Goal: Information Seeking & Learning: Learn about a topic

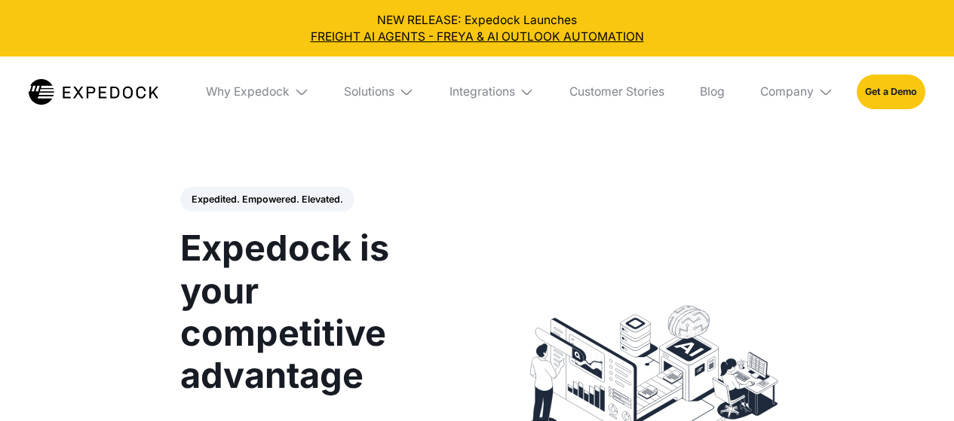
select select
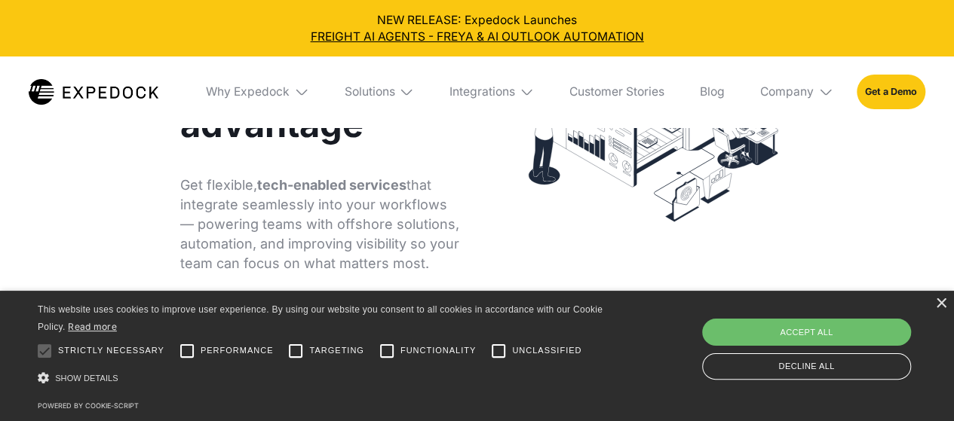
scroll to position [252, 0]
click at [943, 305] on div "×" at bounding box center [940, 304] width 11 height 11
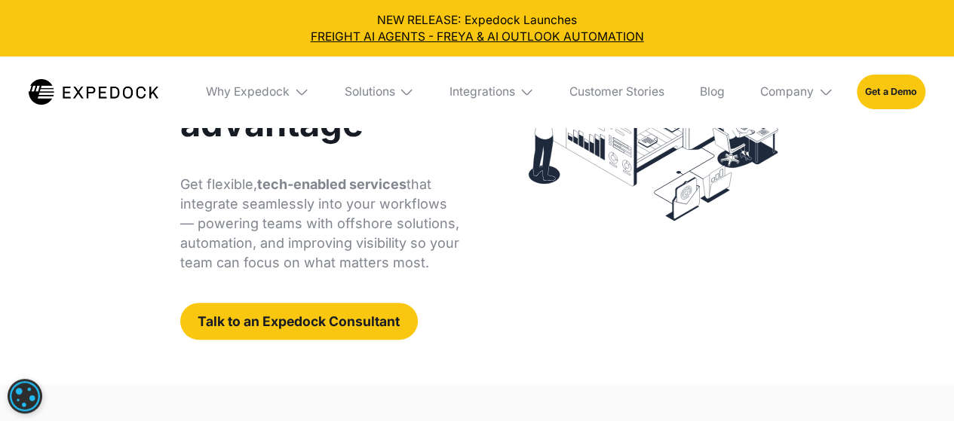
click at [405, 90] on img at bounding box center [406, 91] width 15 height 15
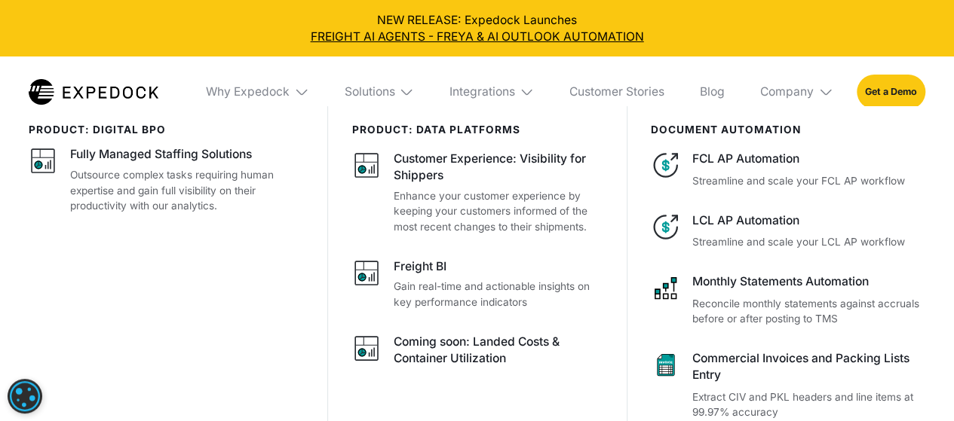
click at [405, 90] on img at bounding box center [406, 91] width 15 height 15
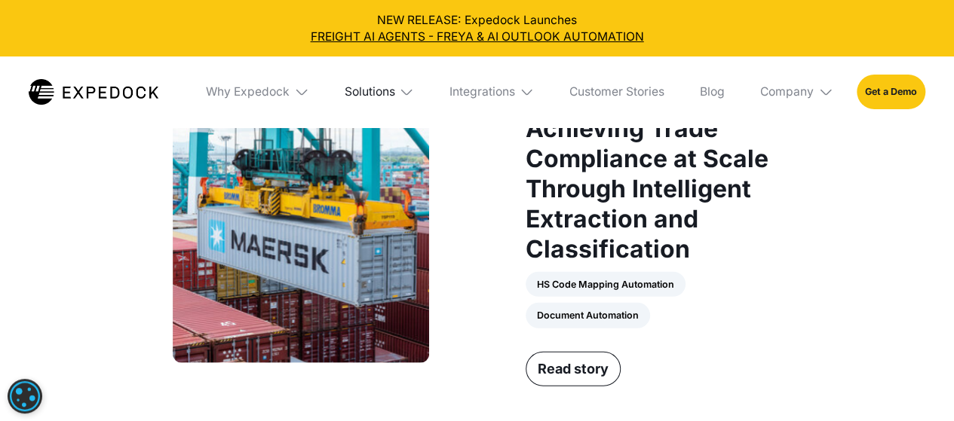
scroll to position [1954, 0]
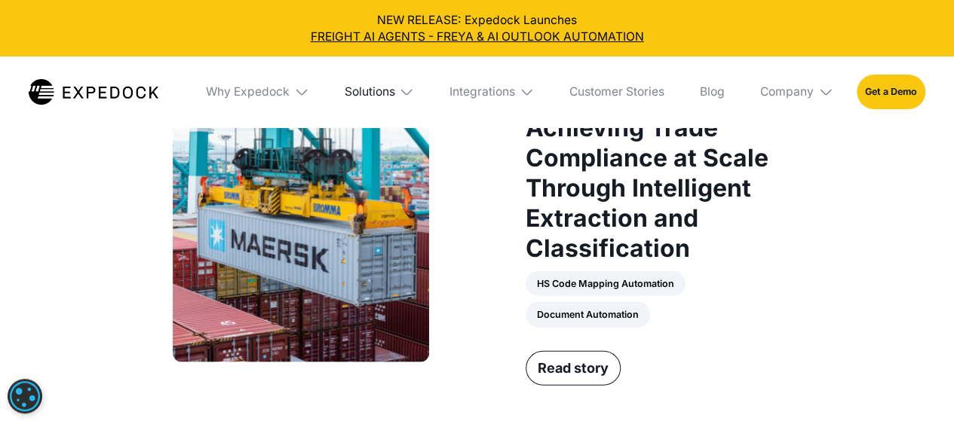
click at [377, 88] on div "Solutions" at bounding box center [369, 91] width 51 height 15
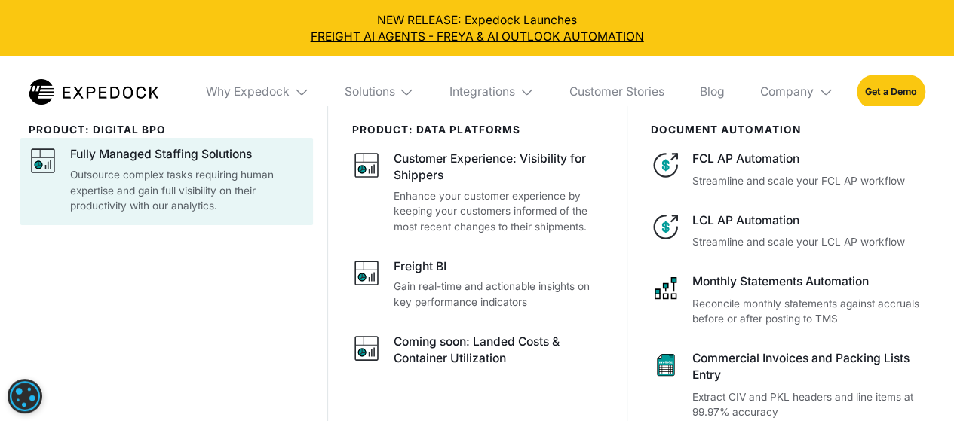
click at [249, 152] on div "Fully Managed Staffing Solutions" at bounding box center [161, 154] width 182 height 17
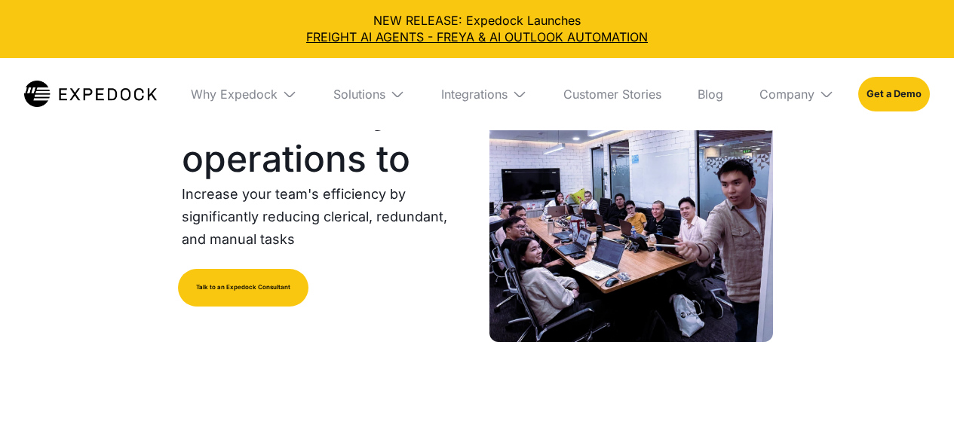
select select
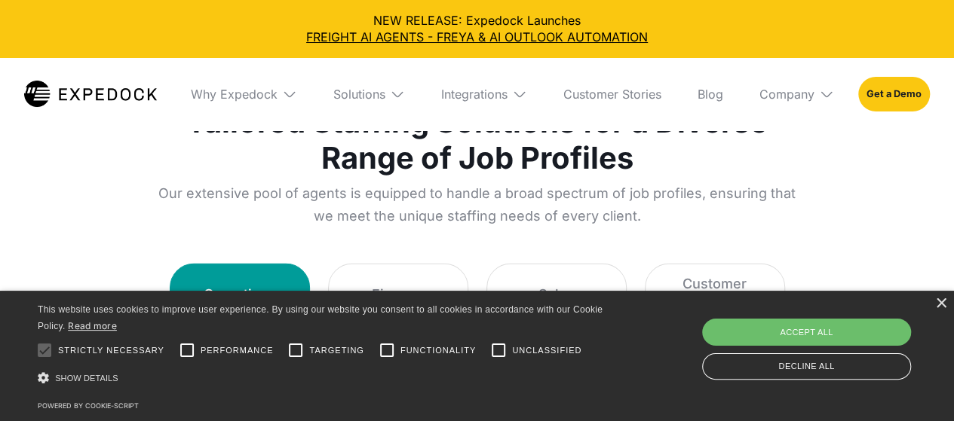
scroll to position [1998, 0]
click at [943, 307] on div "×" at bounding box center [940, 304] width 11 height 11
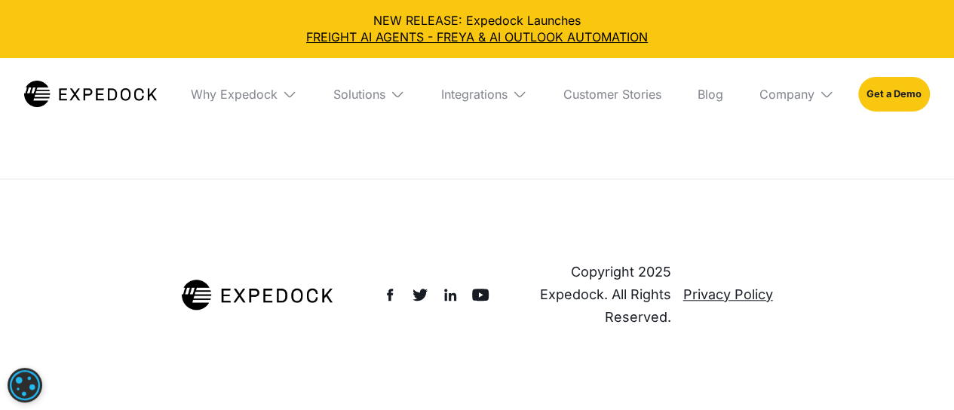
scroll to position [9651, 0]
click at [823, 93] on img at bounding box center [826, 94] width 15 height 15
click at [786, 143] on link "About Us" at bounding box center [796, 149] width 99 height 39
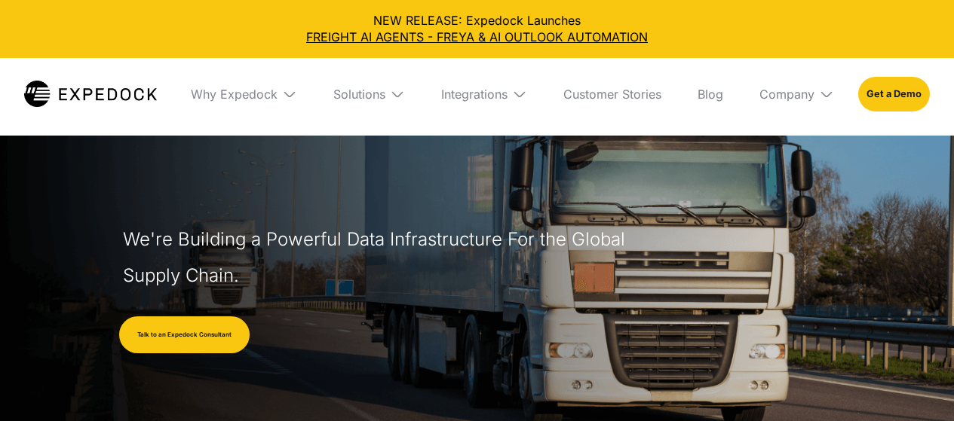
select select
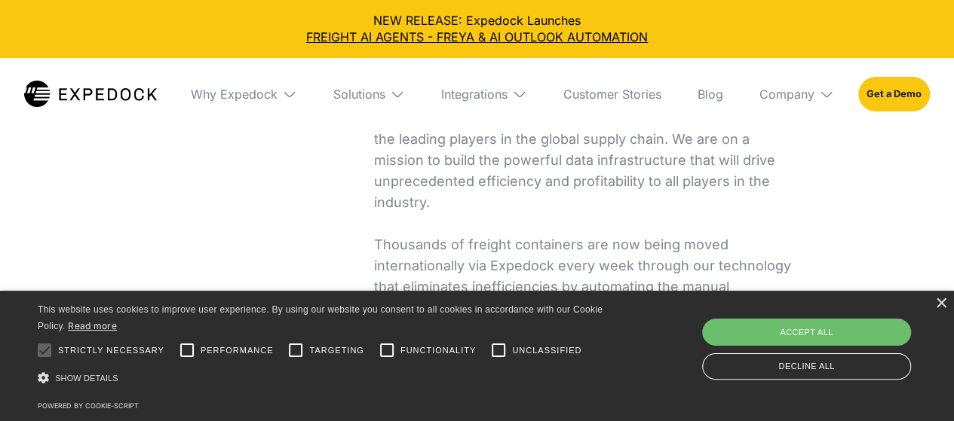
scroll to position [351, 0]
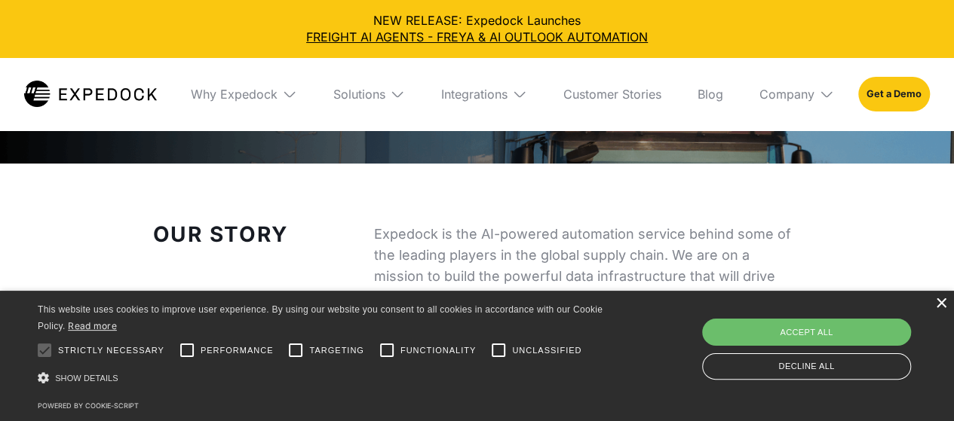
click at [944, 302] on div "×" at bounding box center [940, 304] width 11 height 11
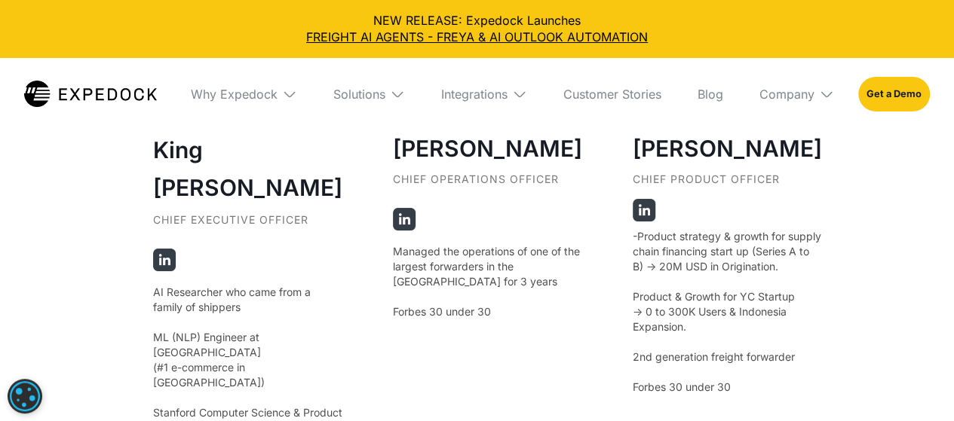
scroll to position [2783, 0]
drag, startPoint x: 390, startPoint y: 163, endPoint x: 483, endPoint y: 161, distance: 92.8
click at [483, 161] on h3 "Jeff Tan" at bounding box center [487, 149] width 189 height 35
copy h3 "Jeff Tan"
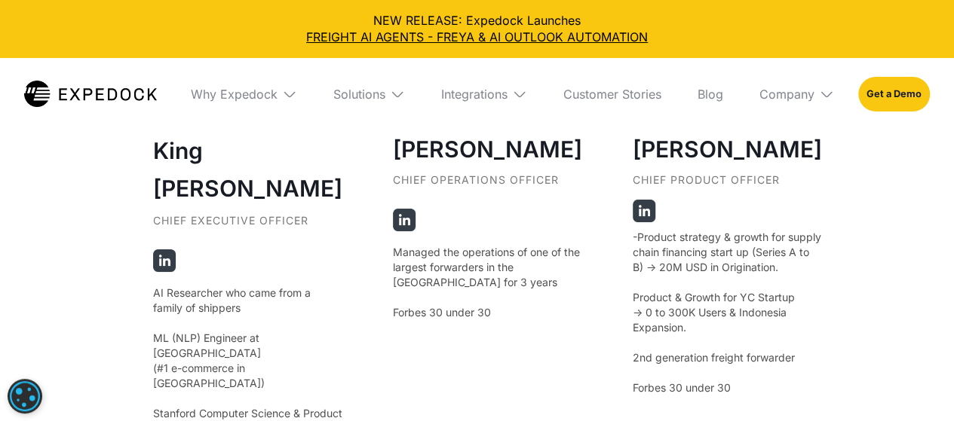
click at [532, 262] on p "Managed the operations of one of the largest forwarders in the Philippines for …" at bounding box center [487, 282] width 189 height 75
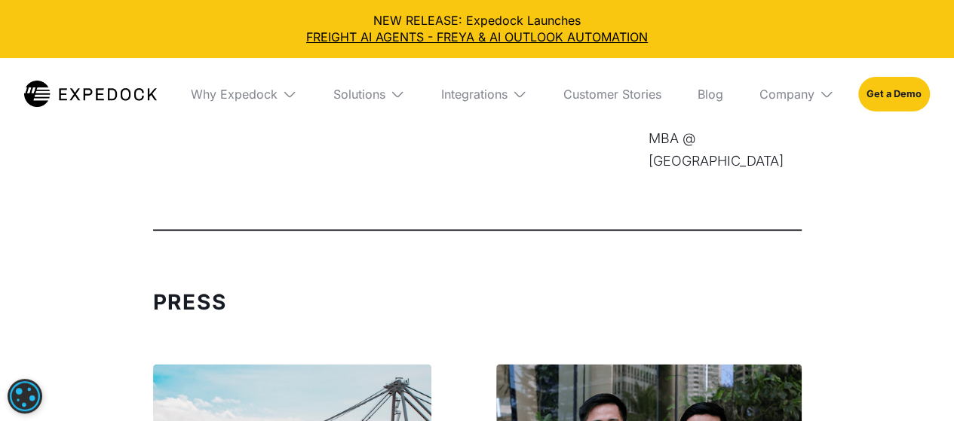
scroll to position [4332, 0]
click at [359, 87] on div "Solutions" at bounding box center [359, 94] width 52 height 15
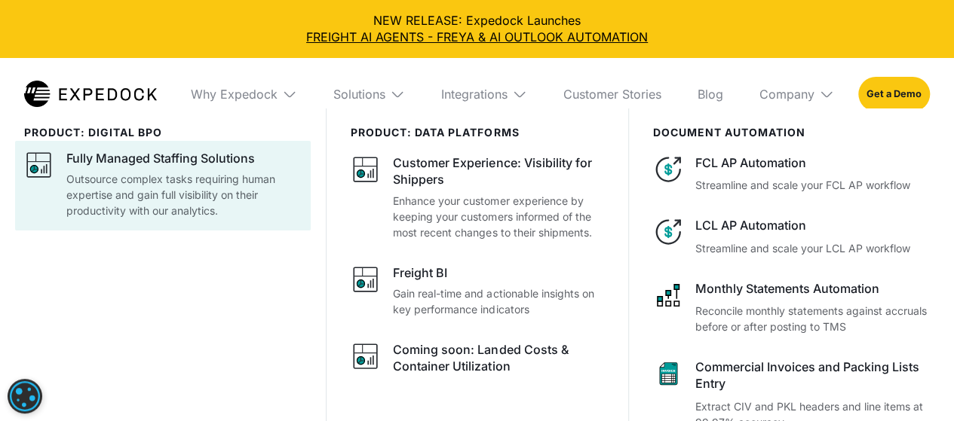
click at [199, 176] on p "Outsource complex tasks requiring human expertise and gain full visibility on t…" at bounding box center [183, 195] width 235 height 48
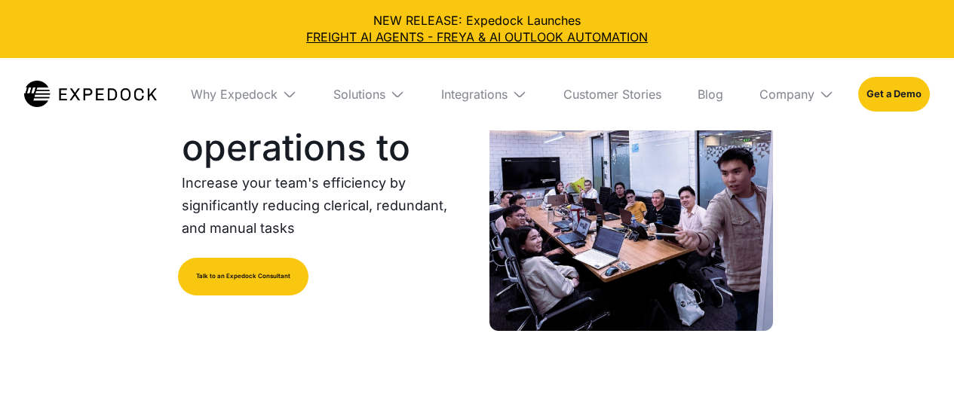
select select
click at [368, 87] on div "Solutions" at bounding box center [359, 94] width 52 height 15
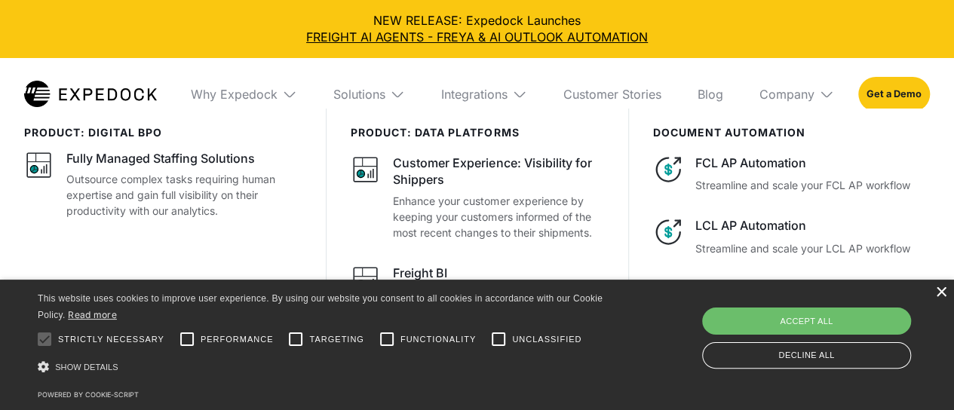
click at [940, 293] on div "×" at bounding box center [940, 292] width 11 height 11
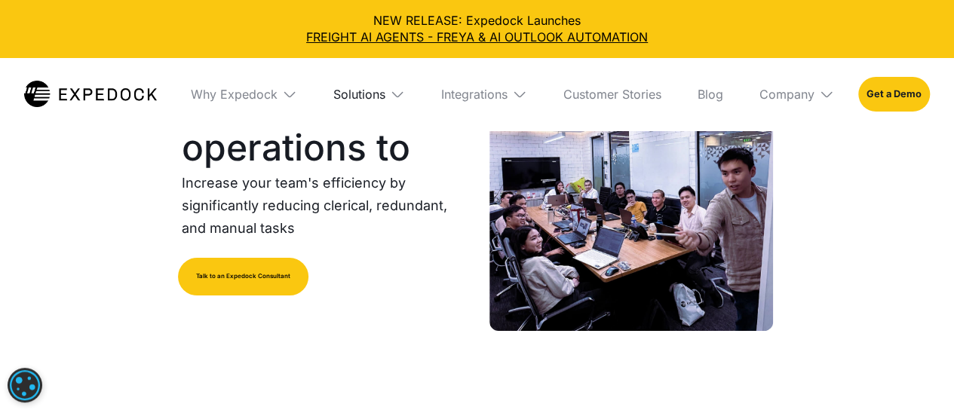
click at [362, 88] on div "Solutions" at bounding box center [359, 94] width 52 height 15
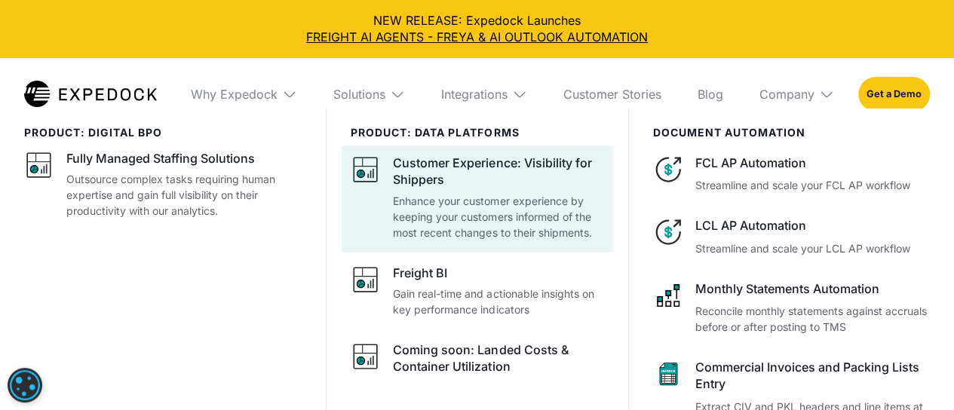
click at [578, 172] on div "Customer Experience: Visibility for Shippers" at bounding box center [498, 172] width 210 height 34
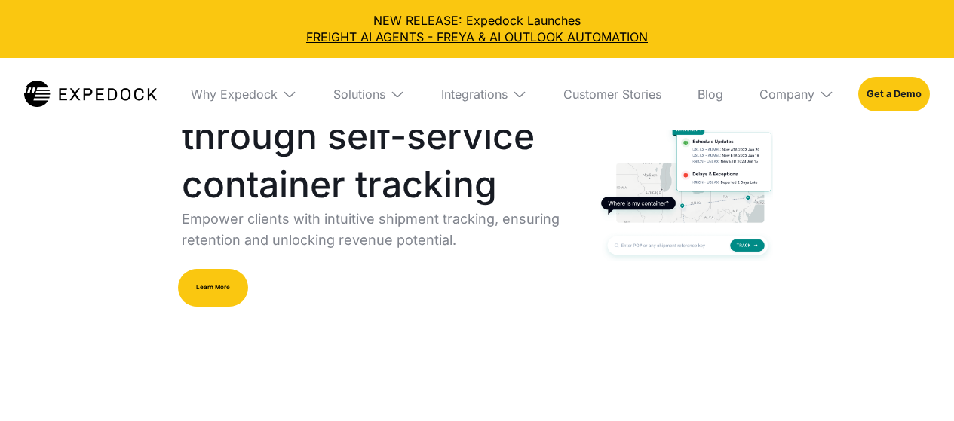
select select
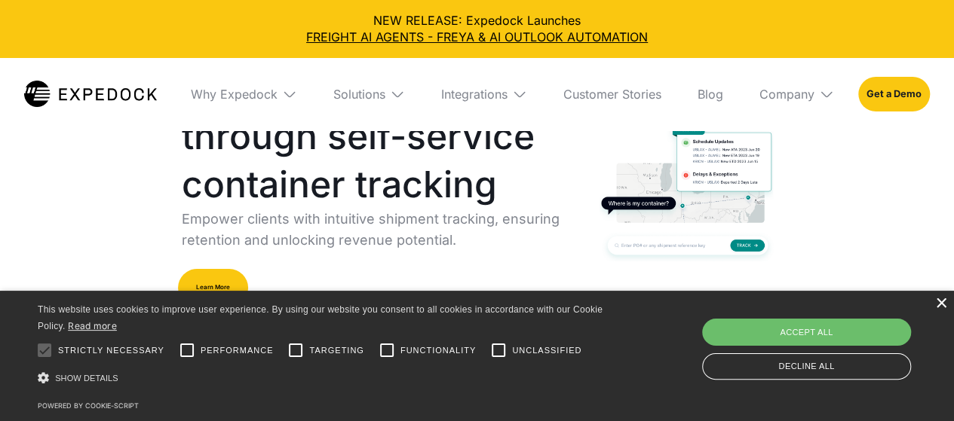
click at [936, 304] on div "×" at bounding box center [940, 304] width 11 height 11
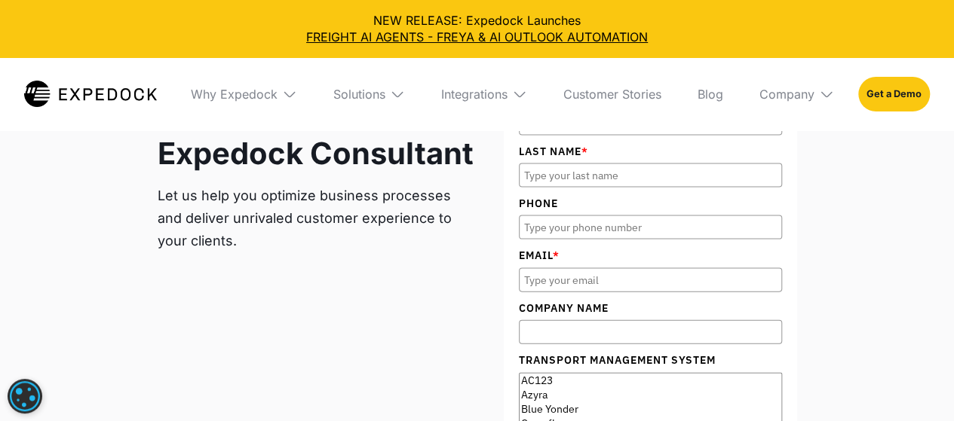
scroll to position [4359, 0]
